Goal: Complete application form

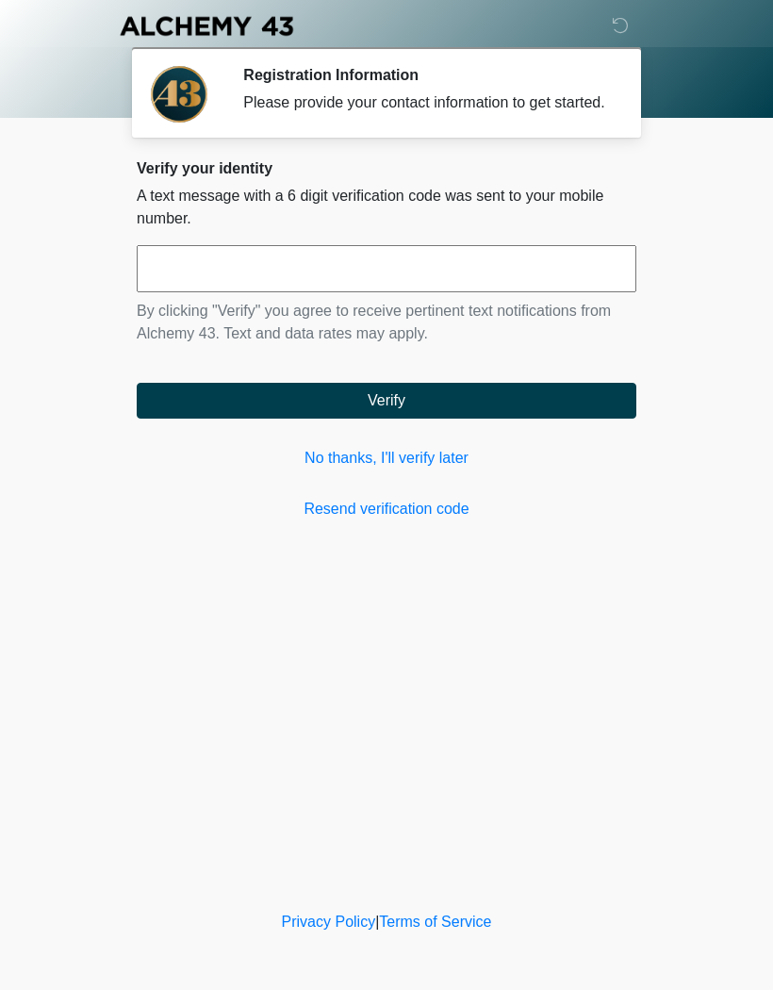
click at [336, 289] on input "text" at bounding box center [386, 268] width 499 height 47
type input "******"
click at [443, 418] on button "Verify" at bounding box center [386, 401] width 499 height 36
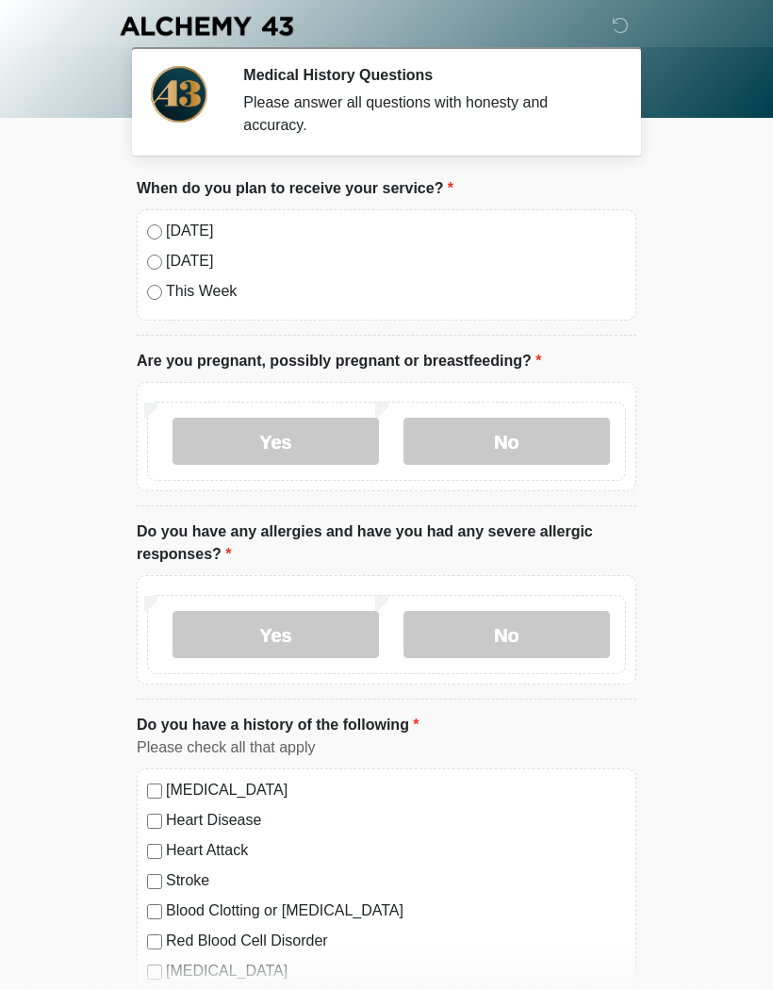
click at [529, 453] on label "No" at bounding box center [506, 440] width 206 height 47
click at [522, 628] on label "No" at bounding box center [506, 634] width 206 height 47
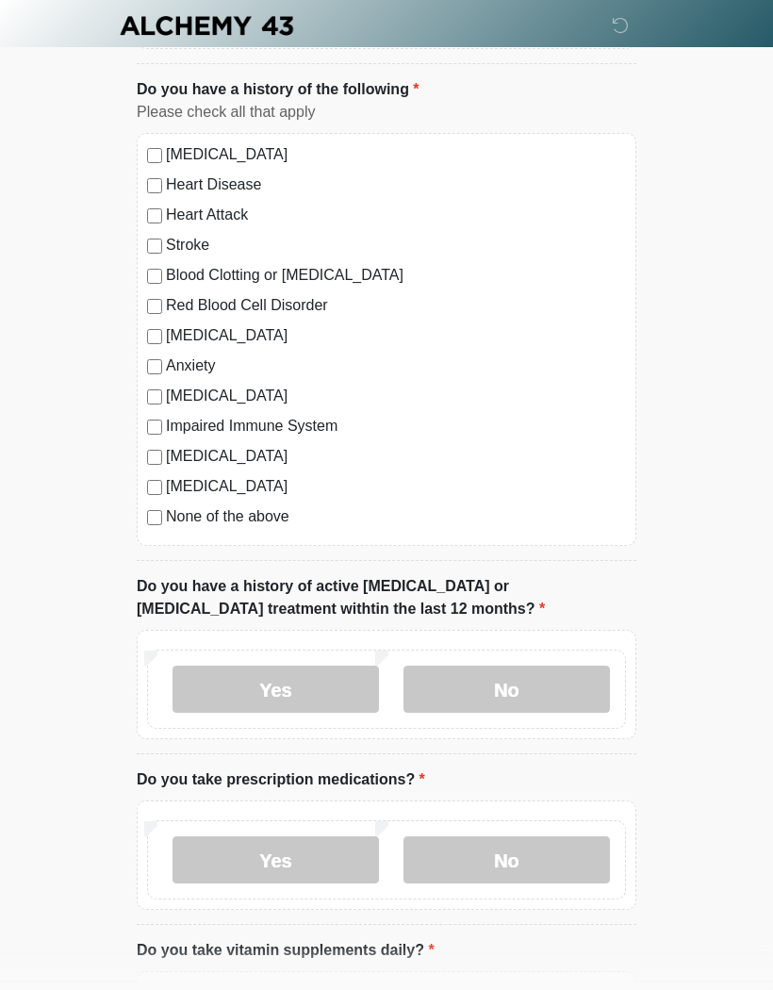
scroll to position [637, 0]
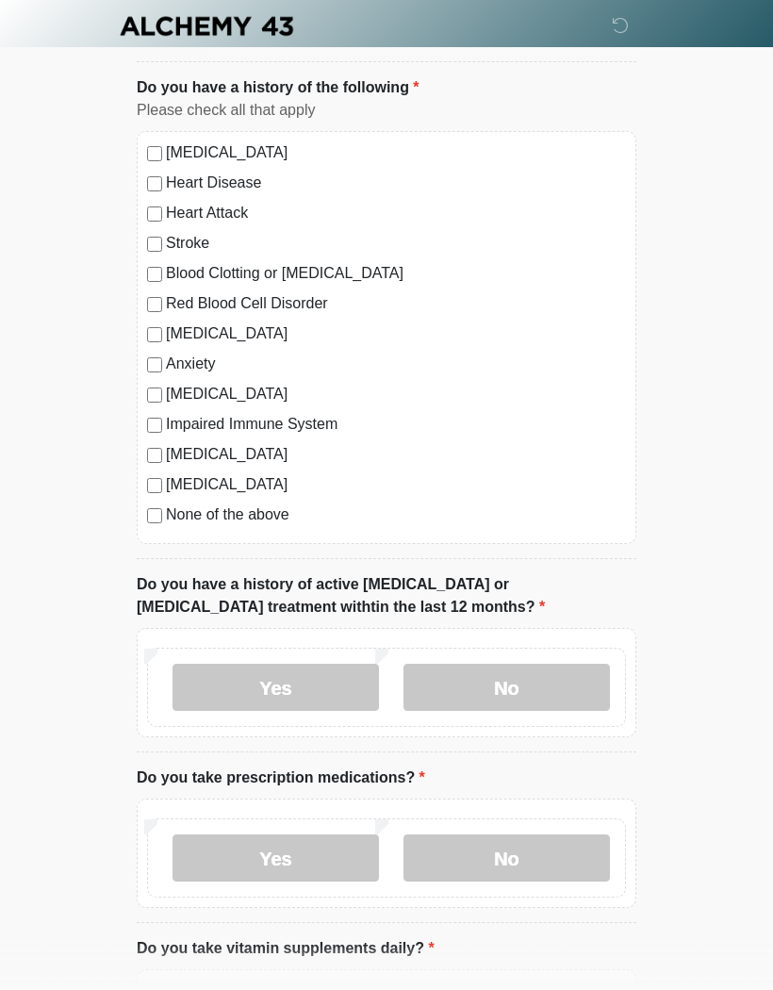
click at [541, 685] on label "No" at bounding box center [506, 686] width 206 height 47
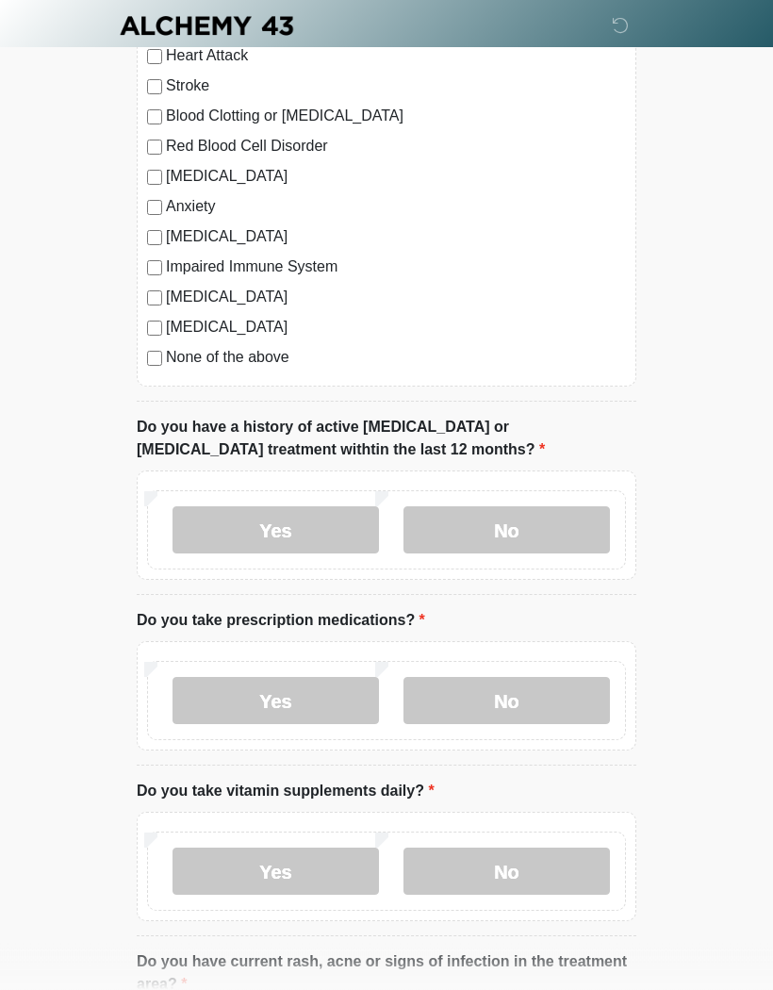
click at [286, 687] on label "Yes" at bounding box center [275, 701] width 206 height 47
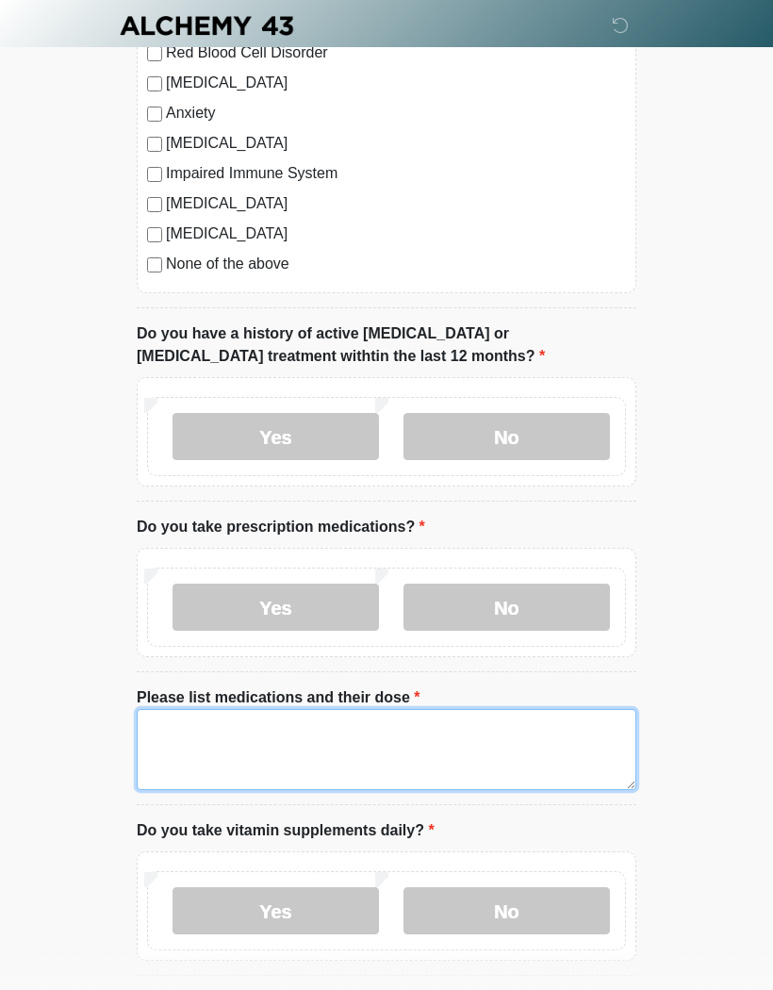
click at [203, 734] on textarea "Please list medications and their dose" at bounding box center [386, 750] width 499 height 81
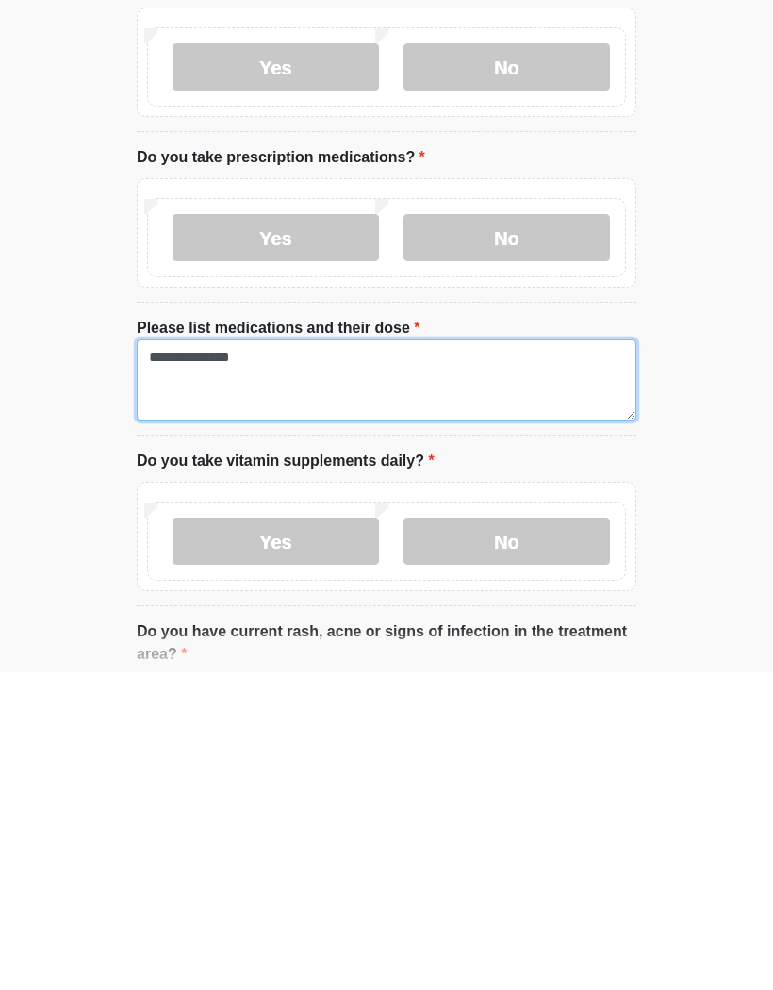
type textarea "**********"
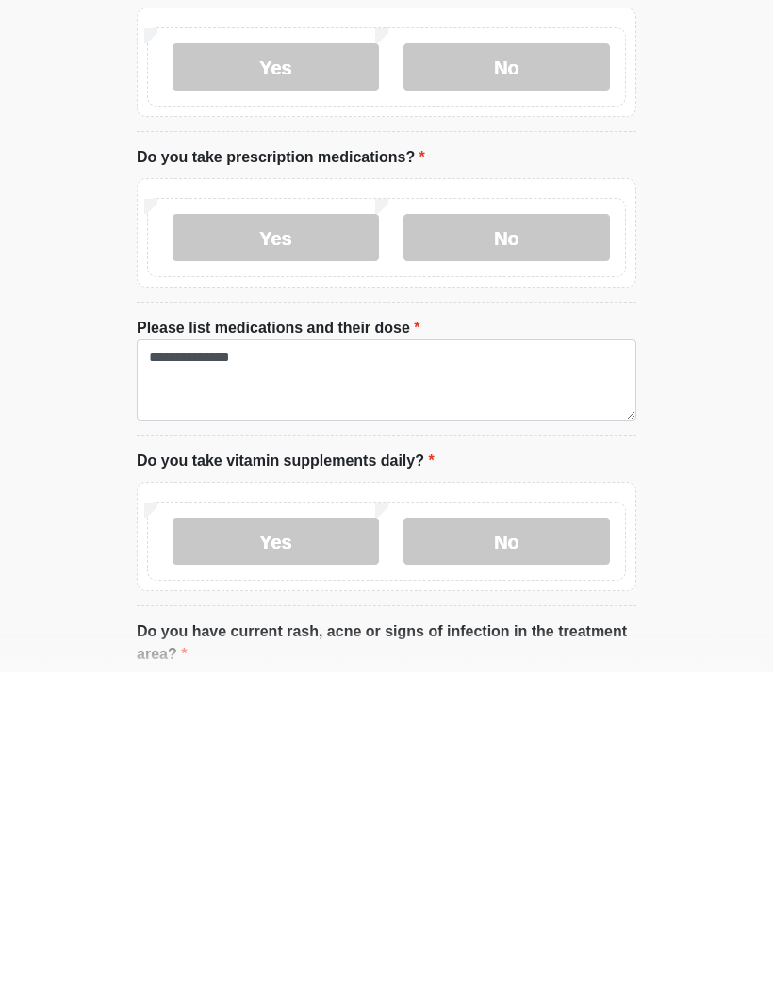
click at [326, 835] on label "Yes" at bounding box center [275, 858] width 206 height 47
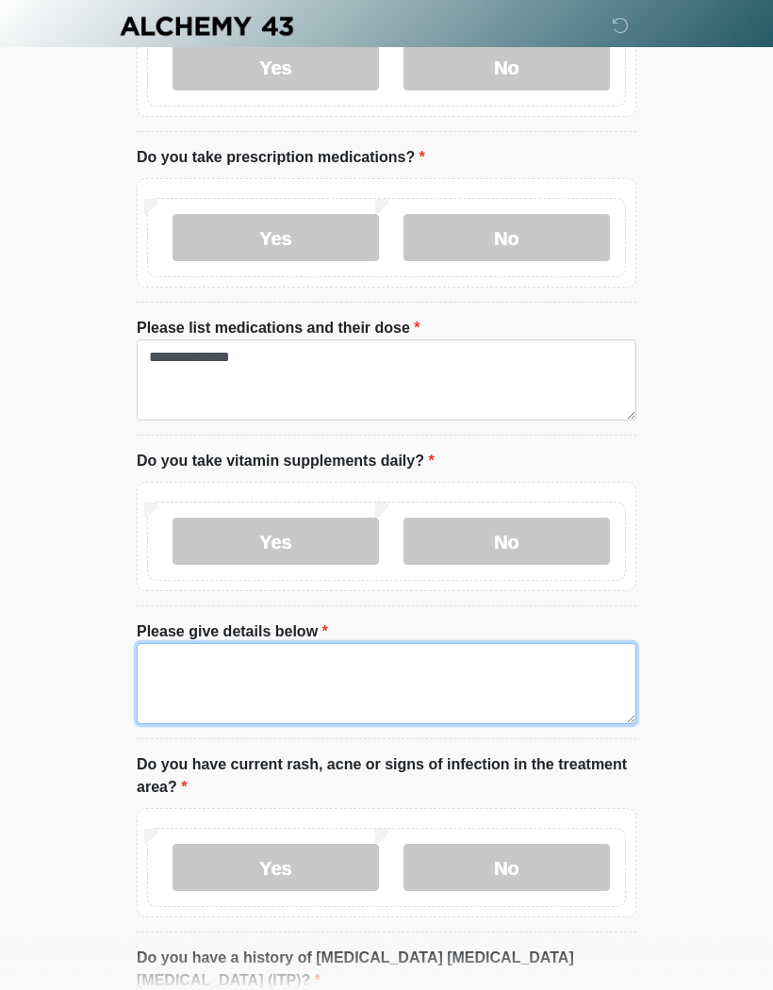
click at [215, 674] on textarea "Please give details below" at bounding box center [386, 683] width 499 height 81
type textarea "*"
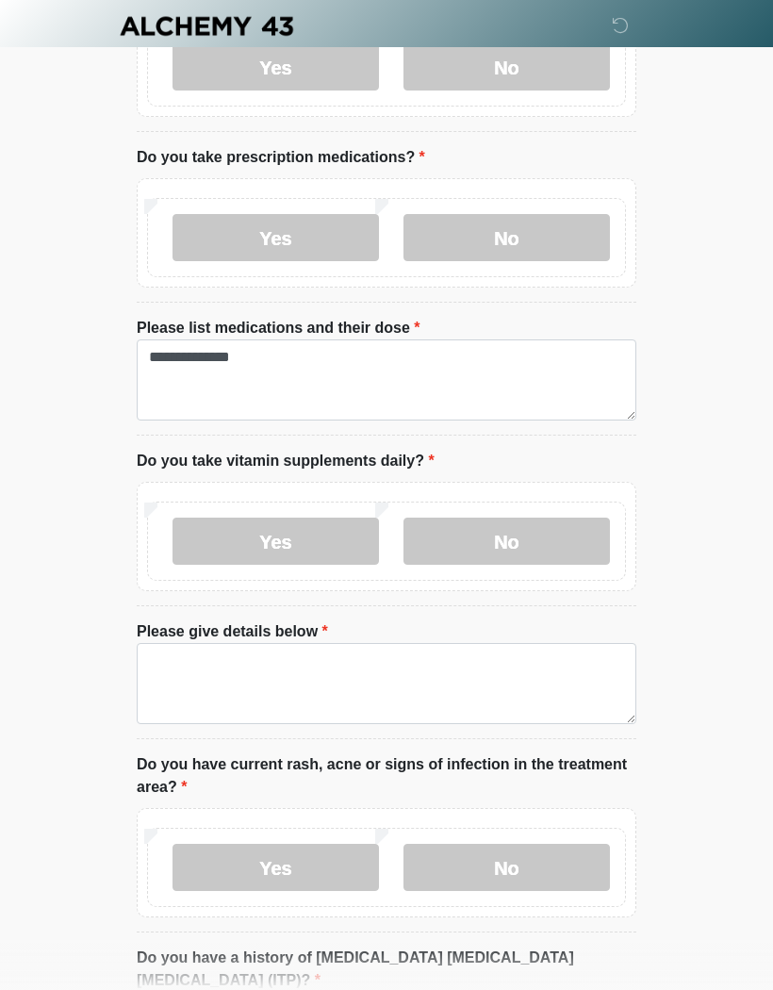
click at [542, 534] on label "No" at bounding box center [506, 540] width 206 height 47
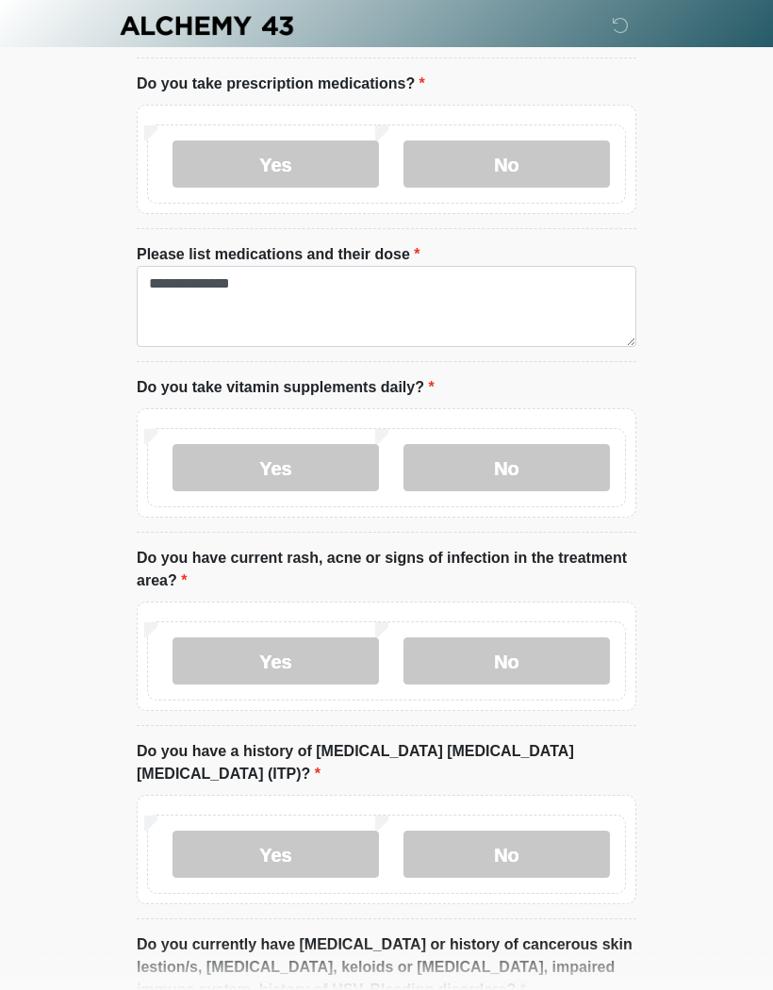
scroll to position [1344, 0]
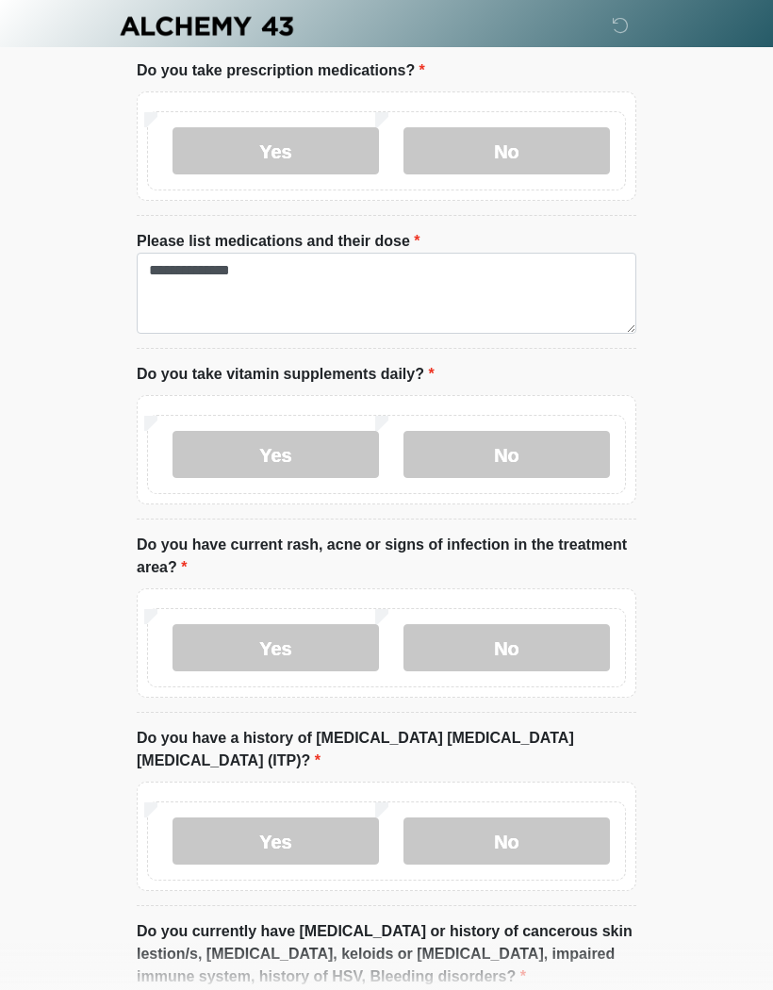
click at [534, 647] on label "No" at bounding box center [506, 647] width 206 height 47
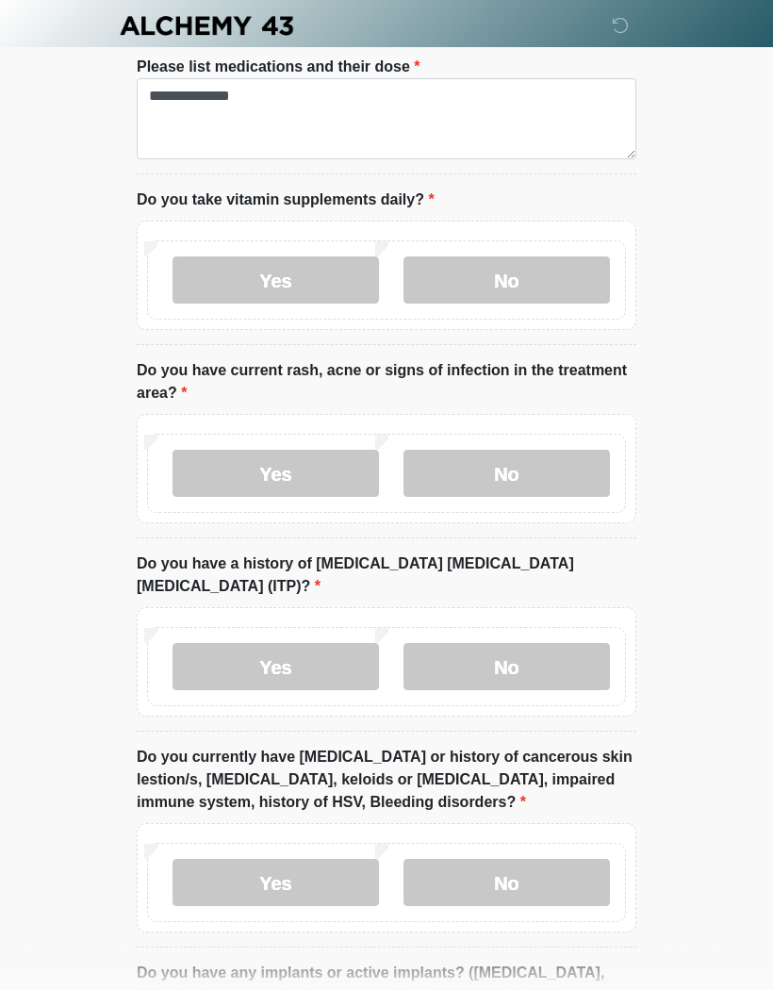
scroll to position [1521, 0]
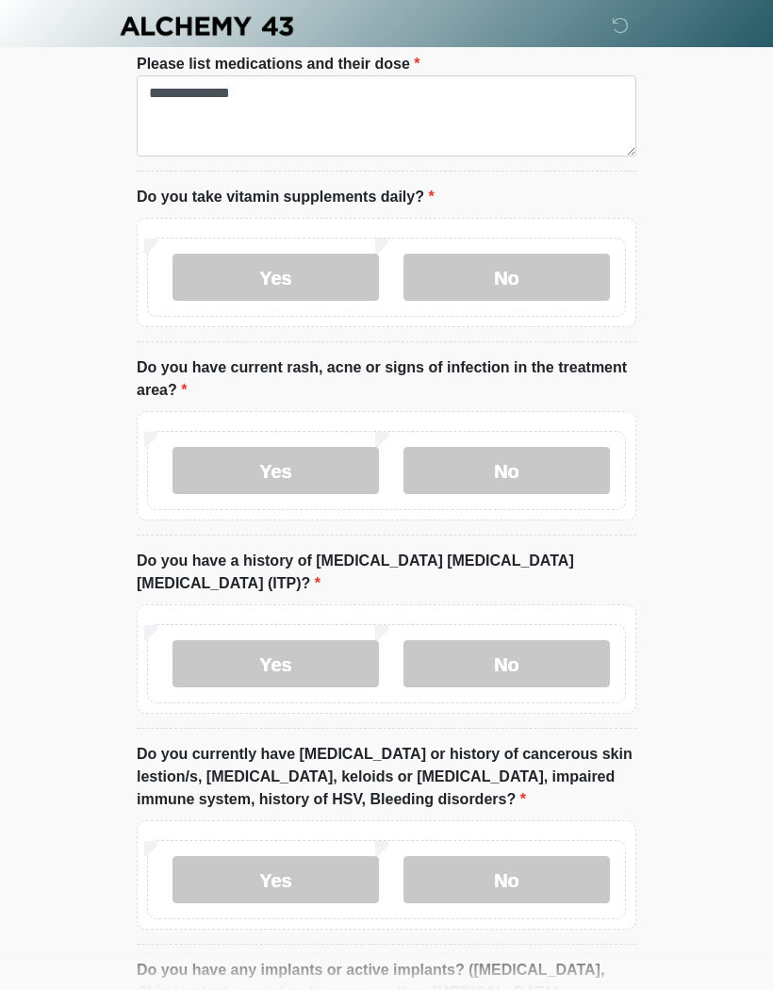
click at [527, 640] on label "No" at bounding box center [506, 663] width 206 height 47
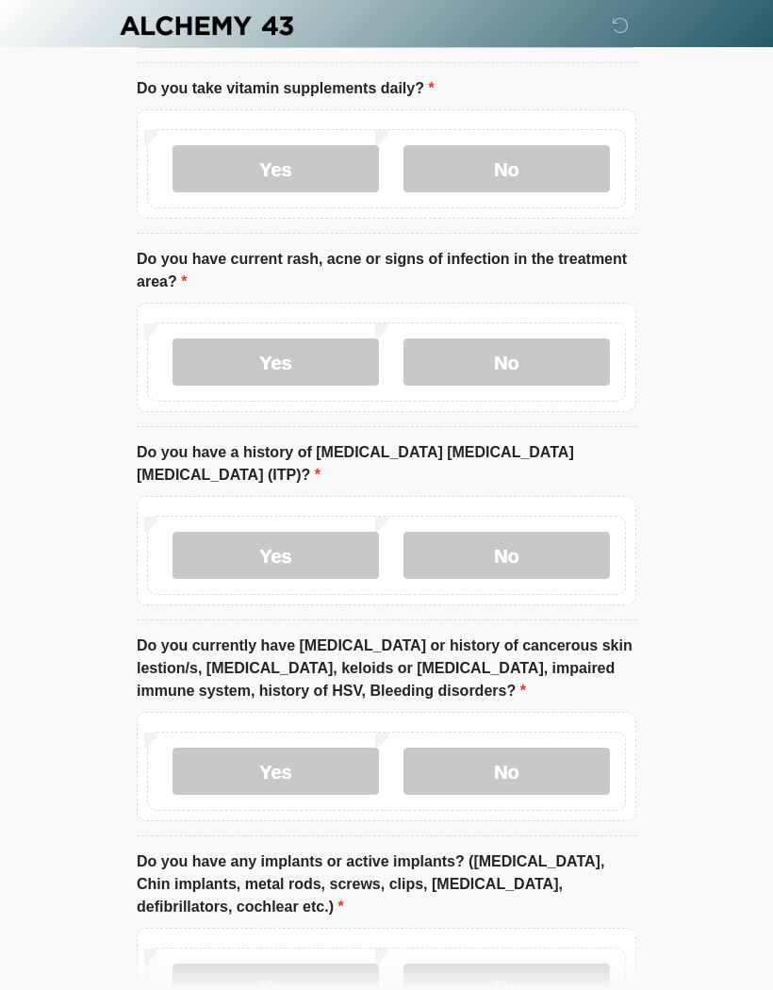
scroll to position [1630, 0]
click at [538, 746] on label "No" at bounding box center [506, 769] width 206 height 47
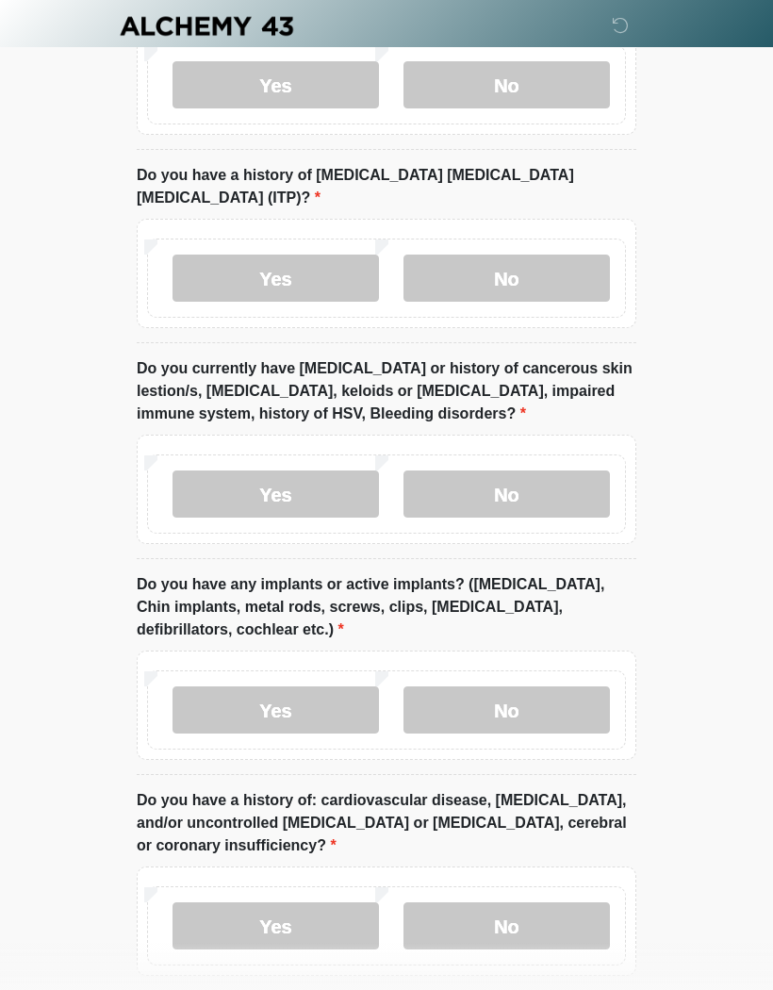
scroll to position [1907, 0]
click at [542, 685] on label "No" at bounding box center [506, 708] width 206 height 47
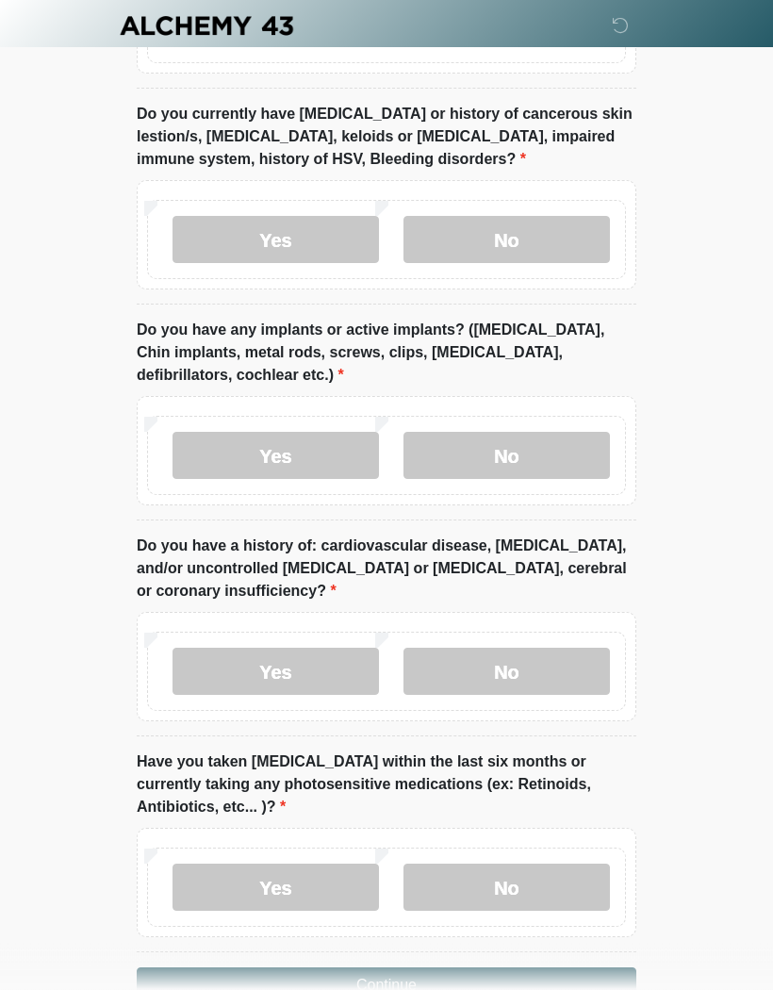
scroll to position [2161, 0]
click at [553, 647] on label "No" at bounding box center [506, 670] width 206 height 47
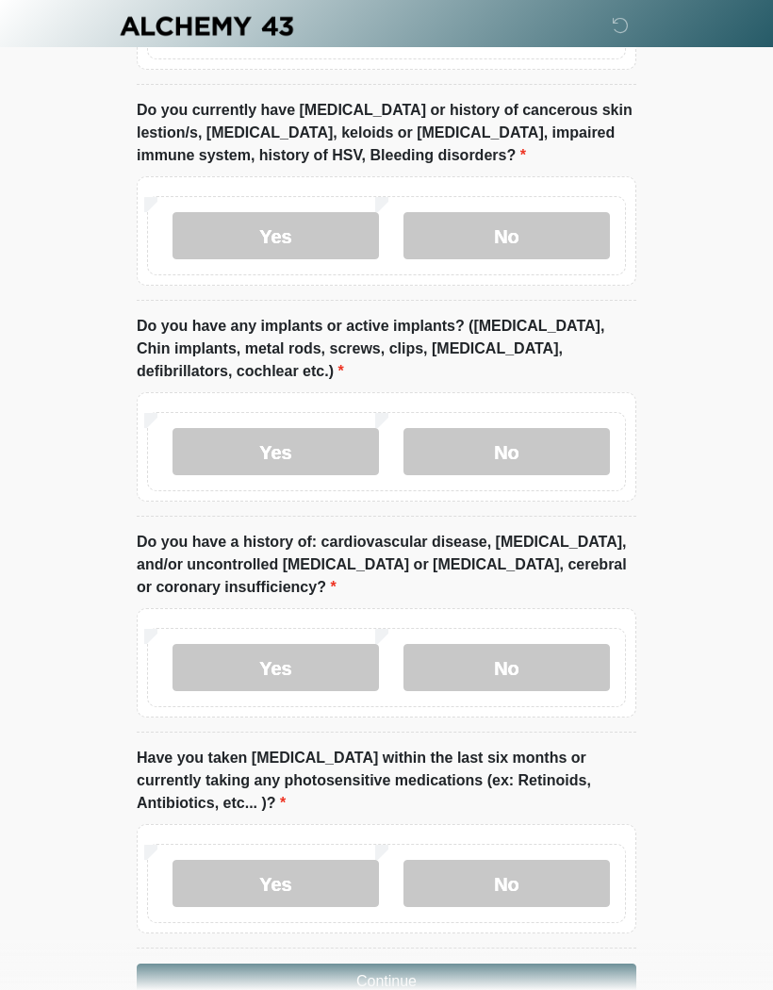
click at [541, 859] on label "No" at bounding box center [506, 882] width 206 height 47
click at [456, 963] on button "Continue" at bounding box center [386, 981] width 499 height 36
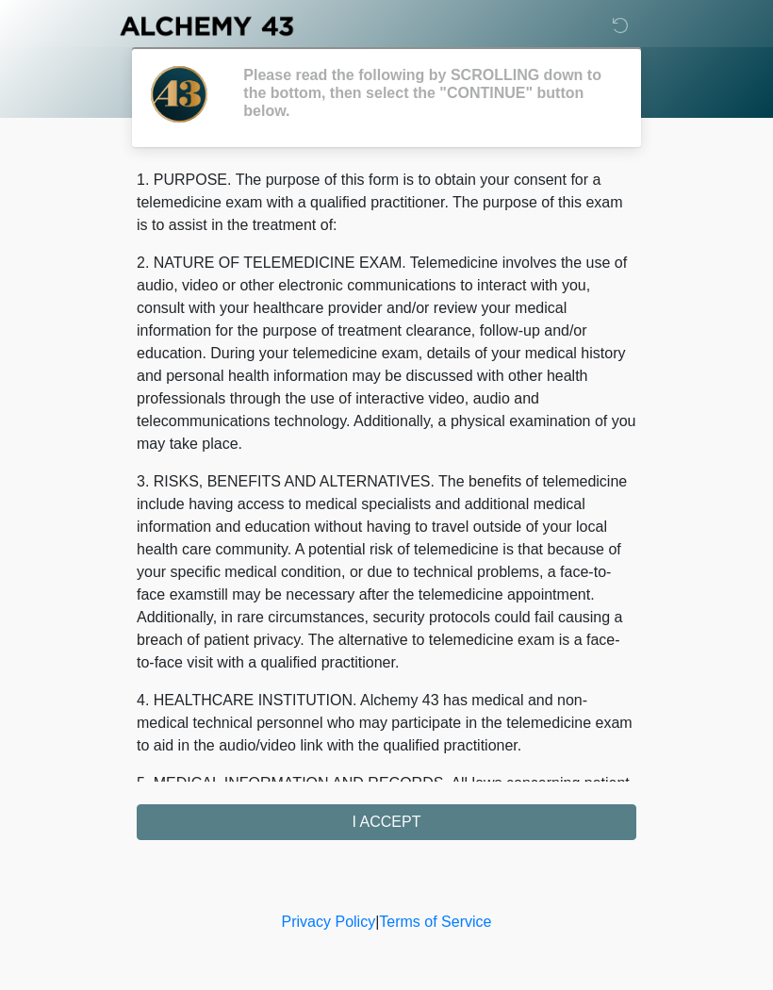
scroll to position [0, 0]
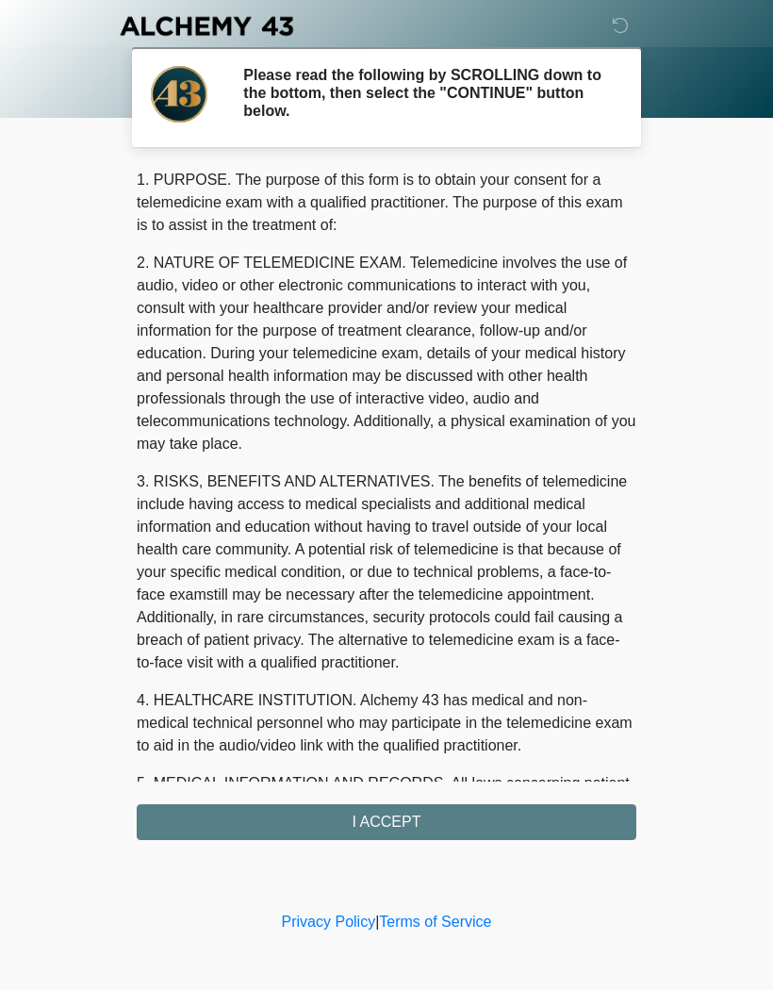
click at [394, 813] on div "1. PURPOSE. The purpose of this form is to obtain your consent for a telemedici…" at bounding box center [386, 504] width 499 height 671
click at [386, 820] on div "1. PURPOSE. The purpose of this form is to obtain your consent for a telemedici…" at bounding box center [386, 504] width 499 height 671
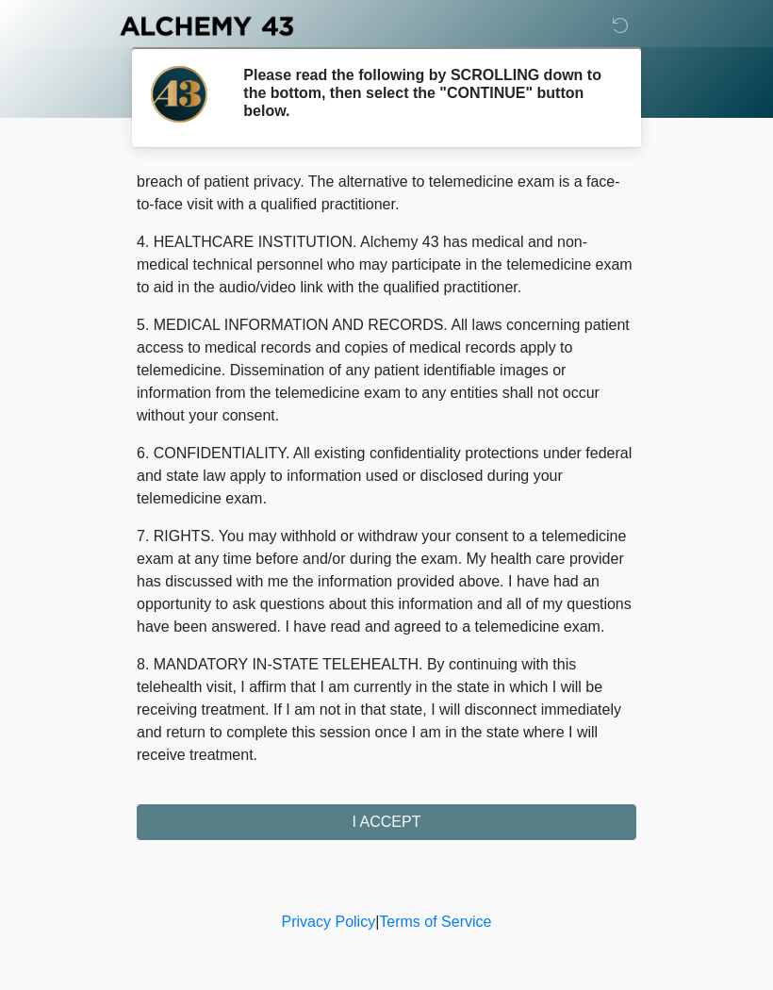
scroll to position [481, 0]
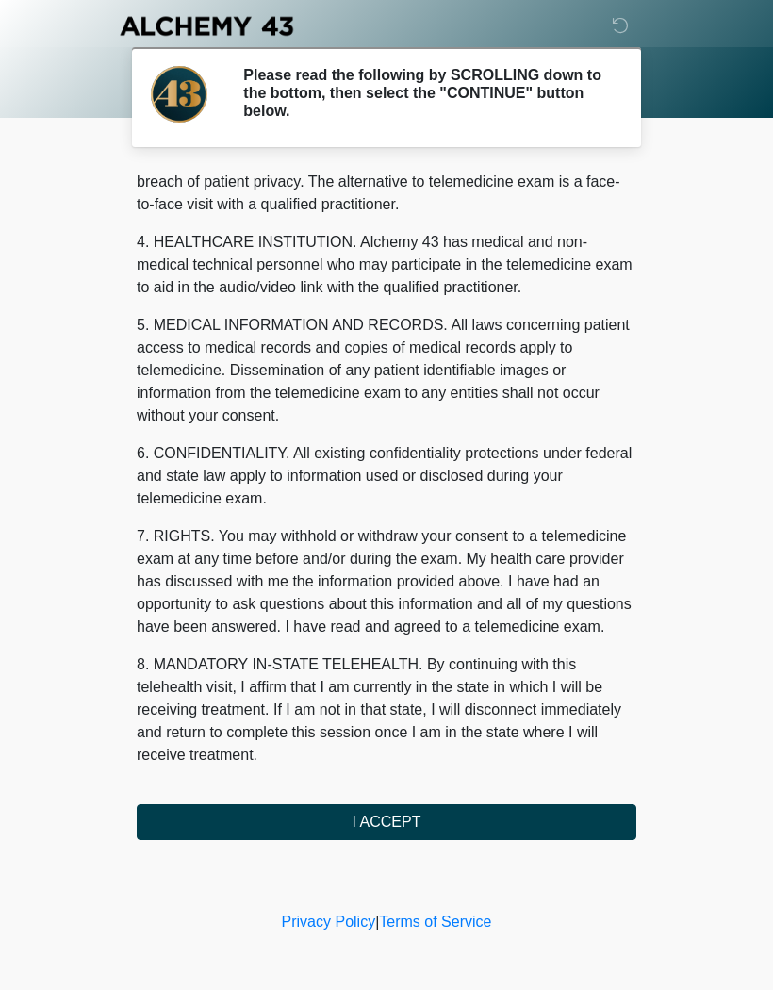
click at [413, 816] on button "I ACCEPT" at bounding box center [386, 822] width 499 height 36
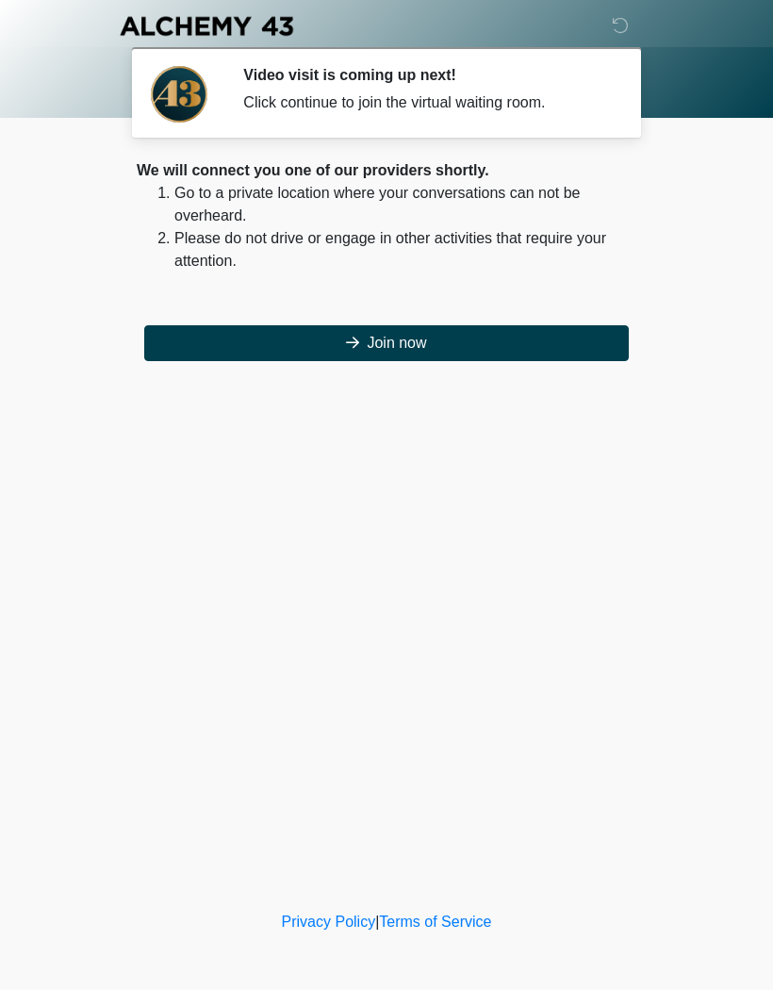
click at [411, 344] on button "Join now" at bounding box center [386, 343] width 484 height 36
